Goal: Task Accomplishment & Management: Manage account settings

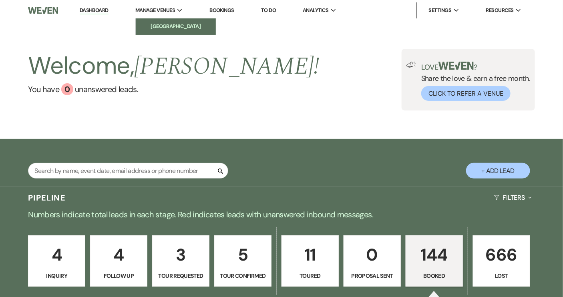
click at [166, 26] on li "[GEOGRAPHIC_DATA]" at bounding box center [176, 26] width 72 height 8
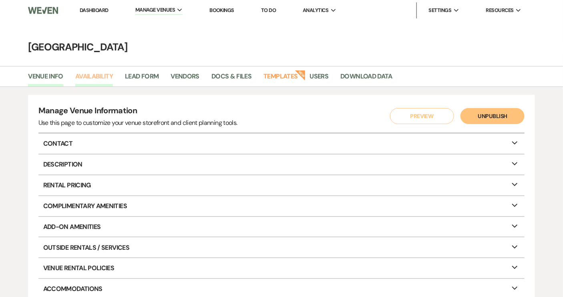
click at [88, 77] on link "Availability" at bounding box center [94, 78] width 38 height 15
select select "2"
select select "2026"
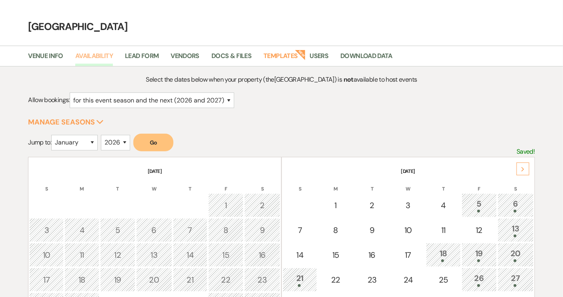
scroll to position [109, 0]
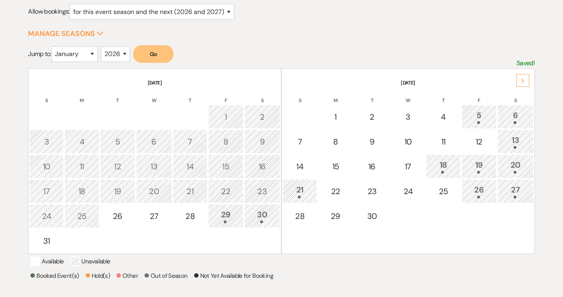
click at [523, 79] on icon "Next" at bounding box center [523, 81] width 4 height 5
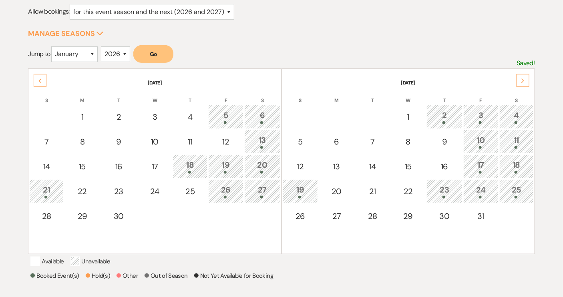
click at [523, 80] on icon "Next" at bounding box center [523, 81] width 4 height 5
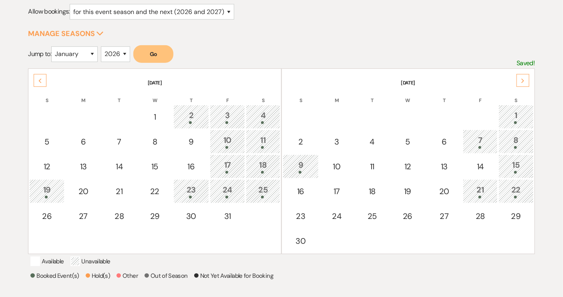
click at [466, 46] on form "Jump to: January February March April May June July August September October No…" at bounding box center [281, 56] width 507 height 23
